Goal: Transaction & Acquisition: Purchase product/service

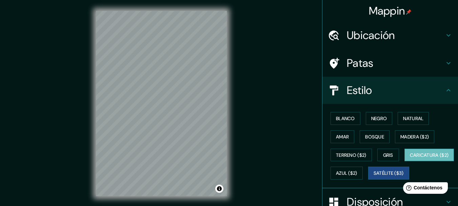
scroll to position [54, 0]
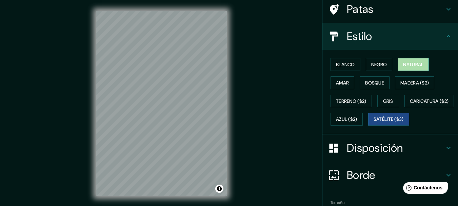
click at [410, 67] on font "Natural" at bounding box center [413, 64] width 20 height 6
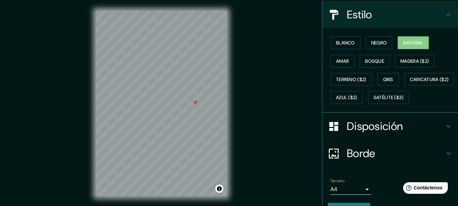
scroll to position [112, 0]
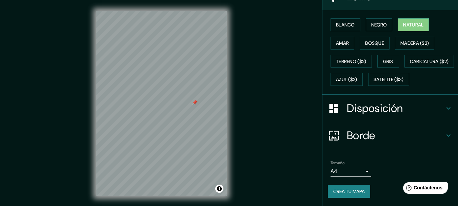
click at [352, 193] on font "Crea tu mapa" at bounding box center [349, 191] width 32 height 6
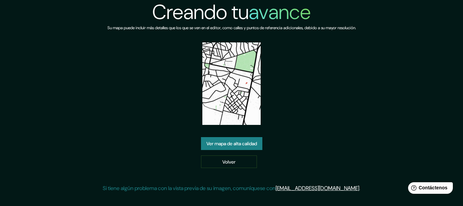
click at [301, 94] on div "Creando tu avance Su mapa puede incluir más detalles que los que se ven en el e…" at bounding box center [232, 99] width 258 height 198
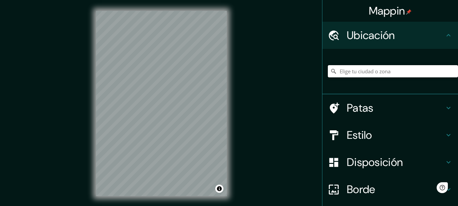
click at [347, 69] on input "Elige tu ciudad o zona" at bounding box center [393, 71] width 130 height 12
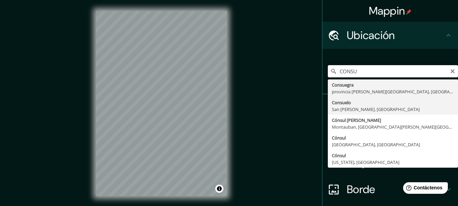
type input "Consuelo, San Pedro de Macorís, República Dominicana"
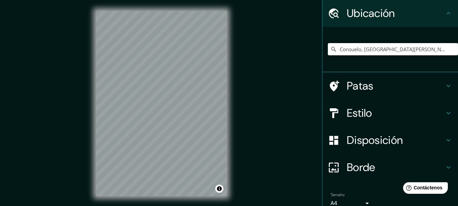
scroll to position [34, 0]
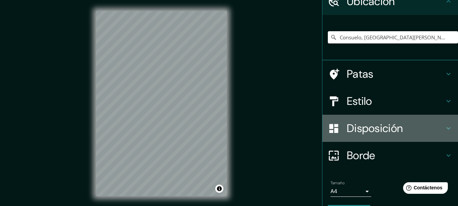
click at [367, 131] on font "Disposición" at bounding box center [375, 128] width 56 height 14
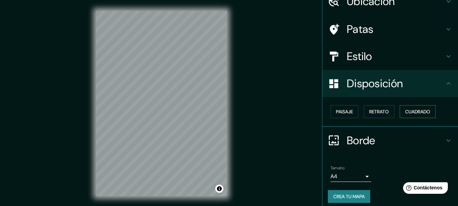
click at [429, 114] on button "Cuadrado" at bounding box center [418, 111] width 36 height 13
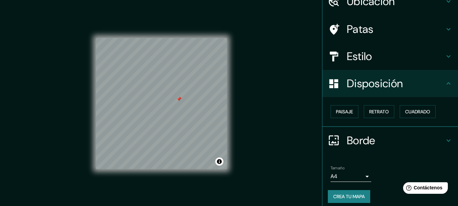
click at [369, 54] on h4 "Estilo" at bounding box center [396, 57] width 98 height 14
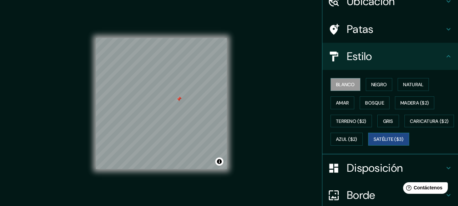
click at [374, 143] on font "Satélite ($3)" at bounding box center [389, 139] width 30 height 9
click at [412, 82] on font "Natural" at bounding box center [413, 84] width 20 height 6
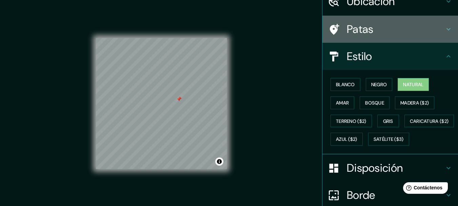
click at [391, 32] on h4 "Patas" at bounding box center [396, 29] width 98 height 14
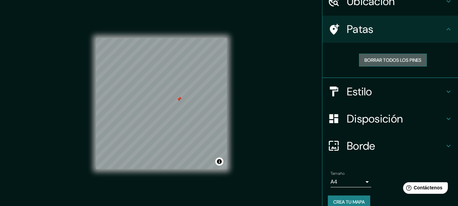
click at [400, 63] on font "Borrar todos los pines" at bounding box center [392, 60] width 57 height 6
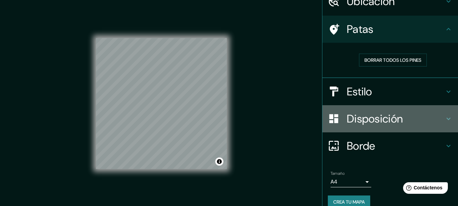
click at [361, 116] on font "Disposición" at bounding box center [375, 119] width 56 height 14
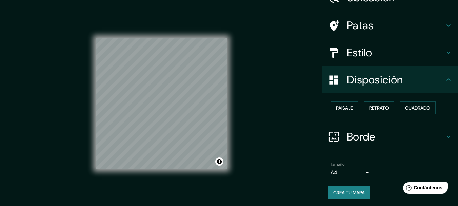
scroll to position [39, 0]
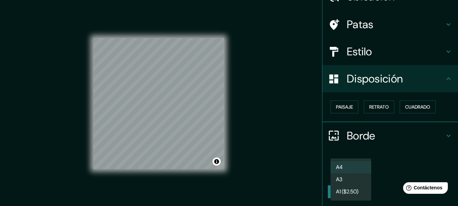
click at [348, 169] on body "Mappin Ubicación Consuelo, San Pedro de Macorís, República Dominicana Patas Est…" at bounding box center [229, 103] width 458 height 206
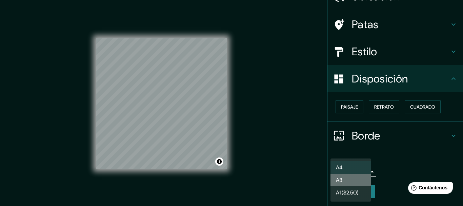
click at [341, 178] on font "A3" at bounding box center [339, 179] width 6 height 7
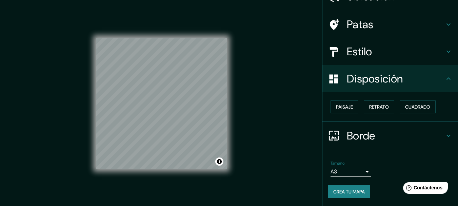
click at [347, 194] on font "Crea tu mapa" at bounding box center [349, 192] width 32 height 6
